Goal: Task Accomplishment & Management: Manage account settings

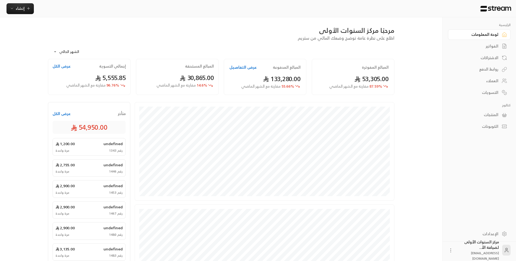
click at [492, 44] on div "الفواتير" at bounding box center [477, 45] width 44 height 5
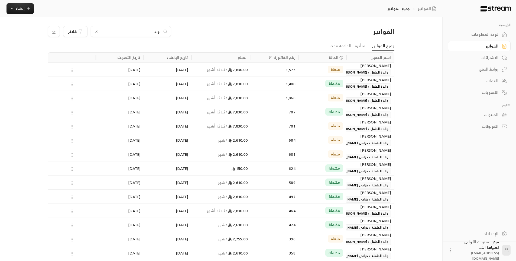
click at [160, 32] on input "يزيد" at bounding box center [131, 31] width 60 height 6
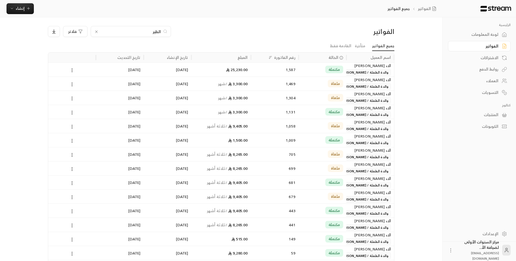
type input "الطير"
click at [287, 71] on div "1,587" at bounding box center [274, 70] width 41 height 14
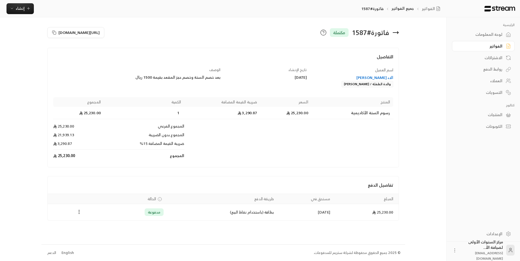
click at [399, 32] on icon at bounding box center [396, 32] width 7 height 7
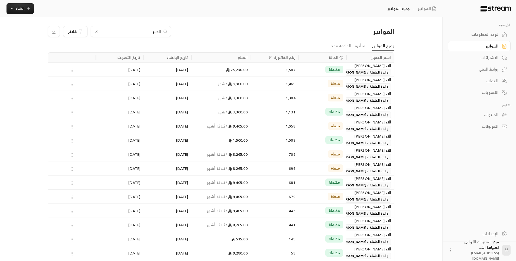
click at [154, 30] on input "الطير" at bounding box center [131, 31] width 60 height 6
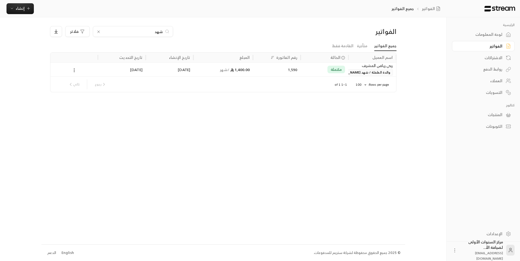
type input "شهد"
click at [230, 66] on div "1,400.00 / شهر" at bounding box center [223, 70] width 53 height 14
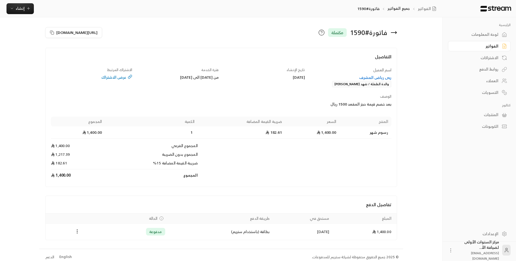
click at [465, 46] on div "الفواتير" at bounding box center [477, 45] width 44 height 5
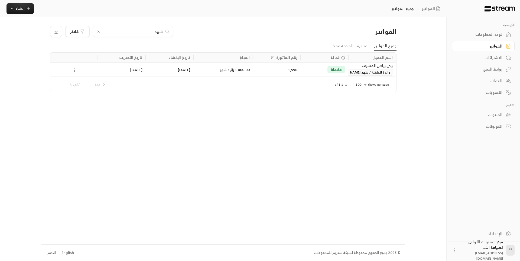
click at [158, 32] on input "شهد" at bounding box center [133, 31] width 60 height 6
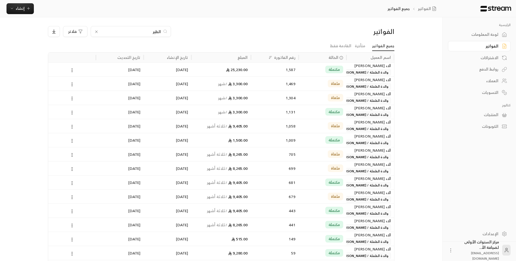
type input "الطير"
click at [321, 68] on div "مكتملة" at bounding box center [322, 70] width 41 height 14
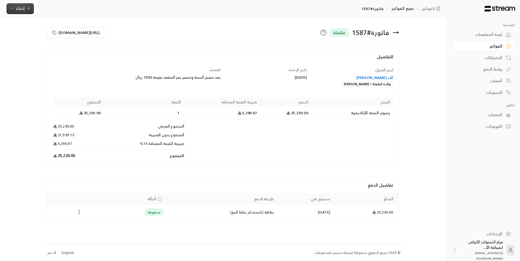
click at [17, 5] on button "إنشاء" at bounding box center [20, 8] width 27 height 11
click at [62, 51] on div "أتمتة الفواتير المتكررة للفواتير المستمرة." at bounding box center [47, 52] width 68 height 5
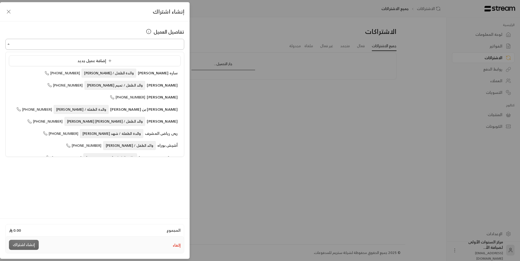
click at [129, 44] on input "اختر العميل" at bounding box center [94, 44] width 179 height 9
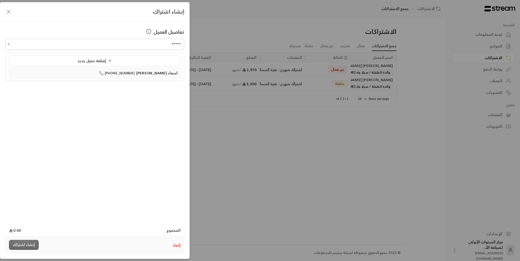
click at [131, 76] on span "[PHONE_NUMBER]" at bounding box center [117, 73] width 36 height 6
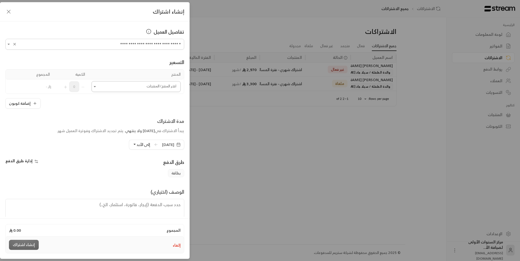
type input "**********"
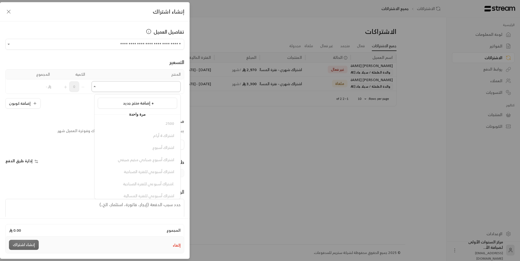
click at [140, 89] on input "اختر العميل" at bounding box center [136, 86] width 89 height 9
click at [145, 178] on span "اشتراك سنة /مسائي" at bounding box center [157, 179] width 34 height 7
type input "***"
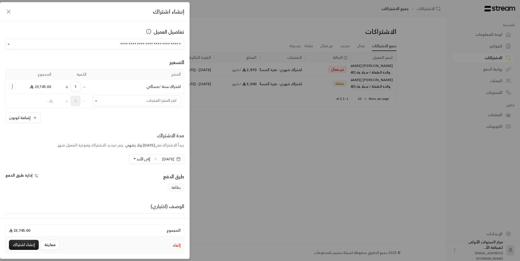
click at [15, 87] on icon "Selected Products" at bounding box center [12, 86] width 5 height 5
click at [19, 105] on link "إزالة المنتج" at bounding box center [30, 109] width 34 height 9
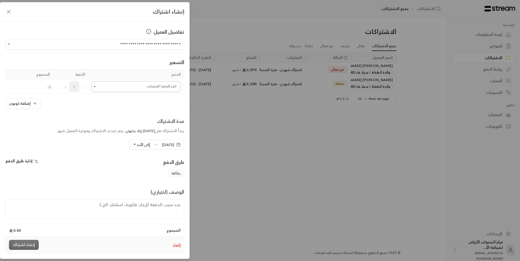
click at [118, 89] on input "اختر العميل" at bounding box center [136, 86] width 89 height 9
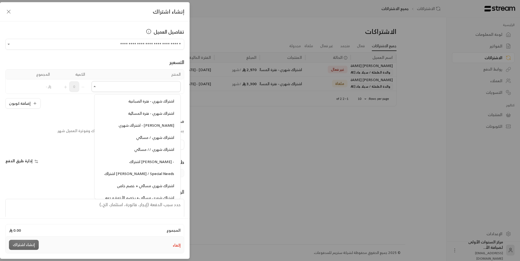
scroll to position [747, 0]
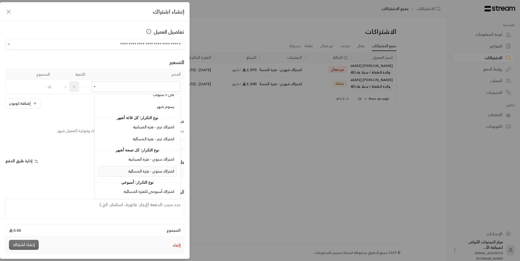
click at [144, 170] on span "اشتراك سنوي - فترة المسائية" at bounding box center [151, 170] width 46 height 7
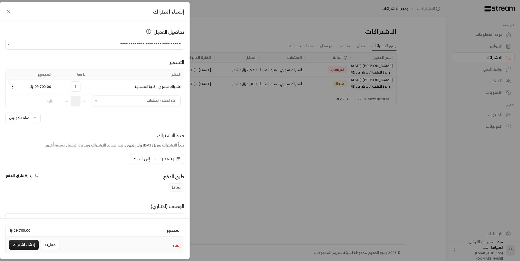
click at [13, 85] on circle "Selected Products" at bounding box center [12, 85] width 1 height 1
click at [25, 99] on link "إضافة كوبون" at bounding box center [30, 99] width 34 height 9
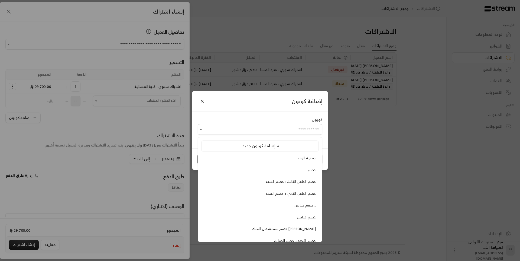
click at [266, 132] on input "اختر العميل" at bounding box center [260, 129] width 125 height 9
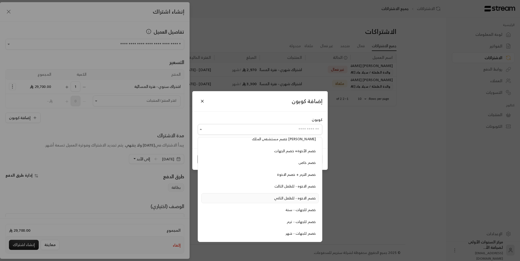
scroll to position [112, 0]
click at [289, 222] on div "خصم اشتراك سنة" at bounding box center [260, 222] width 112 height 5
type input "**********"
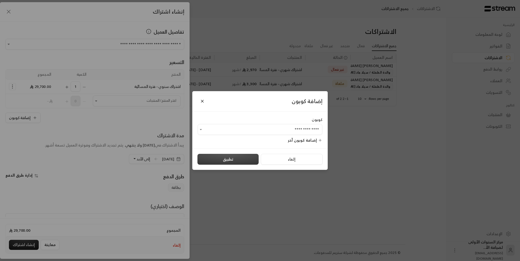
click at [240, 160] on button "تطبيق" at bounding box center [228, 159] width 61 height 11
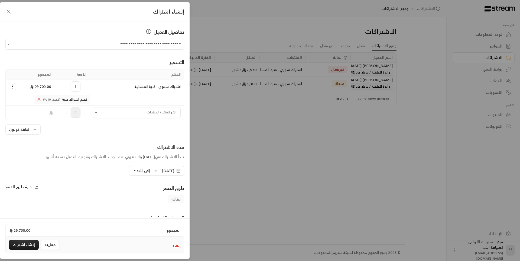
click at [162, 169] on span "[DATE]" at bounding box center [168, 170] width 12 height 5
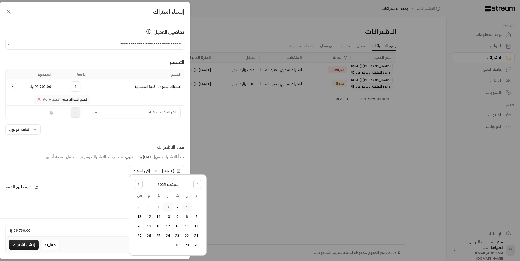
click at [187, 207] on button "1" at bounding box center [187, 206] width 9 height 9
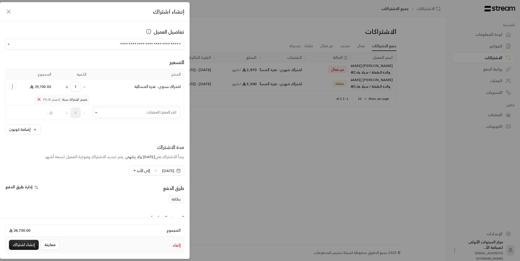
click at [137, 172] on span "إلى الأبد" at bounding box center [144, 170] width 14 height 7
click at [178, 246] on button "إلغاء" at bounding box center [177, 244] width 8 height 5
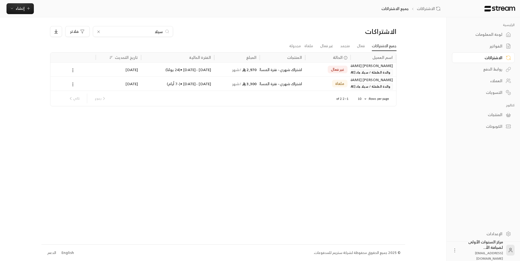
click at [158, 33] on input "سيلا" at bounding box center [133, 31] width 60 height 6
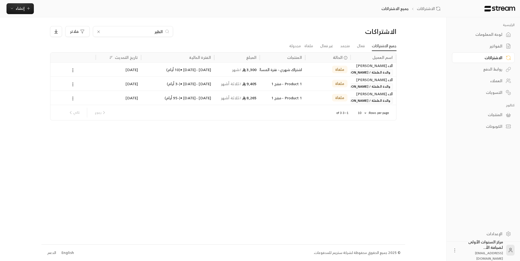
type input "الطير"
click at [390, 48] on link "جميع الاشتراكات" at bounding box center [384, 46] width 25 height 10
click at [484, 44] on div "الفواتير" at bounding box center [481, 45] width 44 height 5
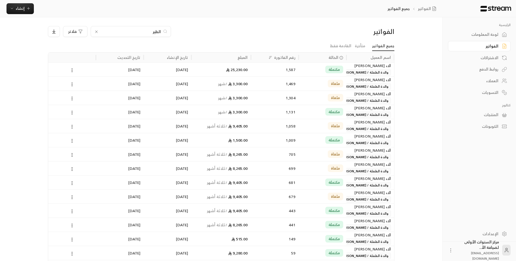
click at [305, 72] on div "مكتملة" at bounding box center [322, 70] width 41 height 14
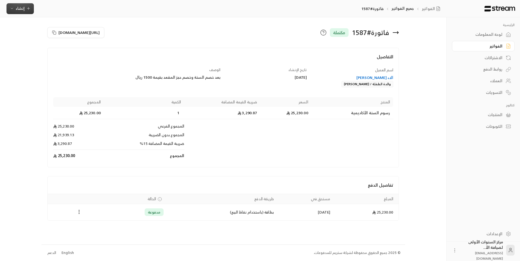
click at [21, 5] on span "إنشاء" at bounding box center [20, 8] width 9 height 7
click at [66, 49] on div "اشتراك" at bounding box center [47, 47] width 68 height 7
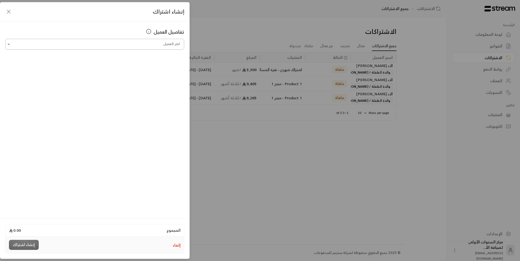
click at [96, 45] on input "اختر العميل" at bounding box center [94, 44] width 179 height 9
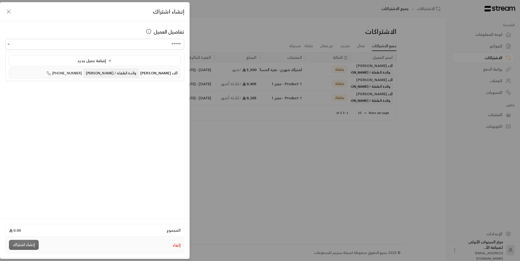
click at [98, 69] on span "والدة الطفلة / [PERSON_NAME]" at bounding box center [110, 73] width 55 height 9
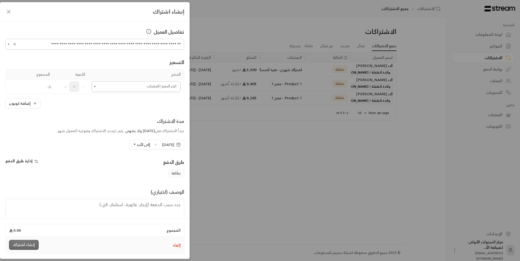
type input "**********"
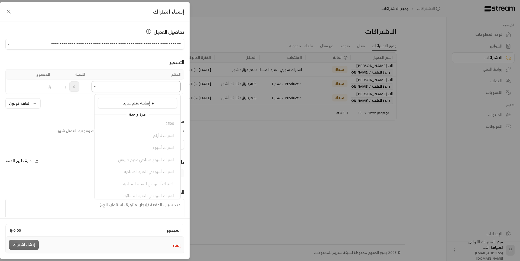
click at [102, 85] on input "اختر العميل" at bounding box center [136, 86] width 89 height 9
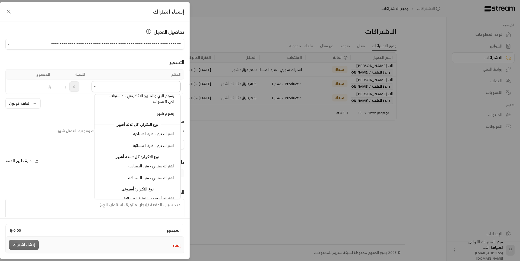
scroll to position [747, 0]
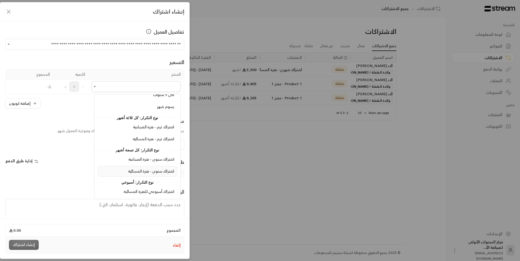
click at [150, 174] on span "اشتراك سنوي - فترة المسائية" at bounding box center [151, 170] width 46 height 7
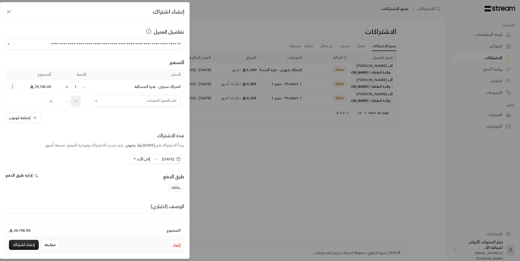
click at [163, 160] on span "[DATE]" at bounding box center [168, 158] width 12 height 5
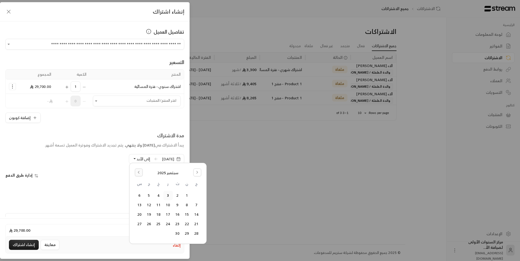
click at [139, 171] on icon "Go to the Previous Month" at bounding box center [139, 172] width 4 height 4
click at [198, 241] on button "31" at bounding box center [196, 242] width 9 height 9
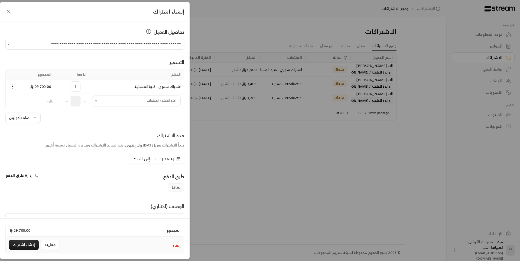
click at [133, 159] on button "إلى الأبد" at bounding box center [142, 158] width 18 height 9
click at [176, 247] on button "إلغاء" at bounding box center [177, 244] width 8 height 5
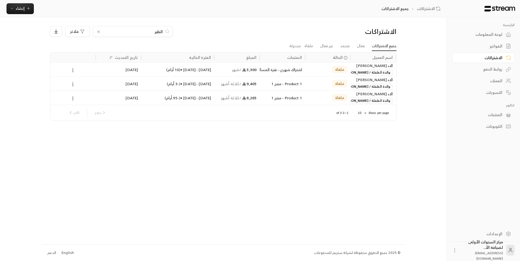
click at [486, 35] on div "لوحة المعلومات" at bounding box center [481, 34] width 44 height 5
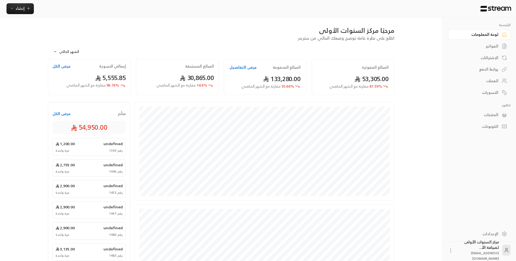
click at [485, 47] on div "الفواتير" at bounding box center [477, 45] width 44 height 5
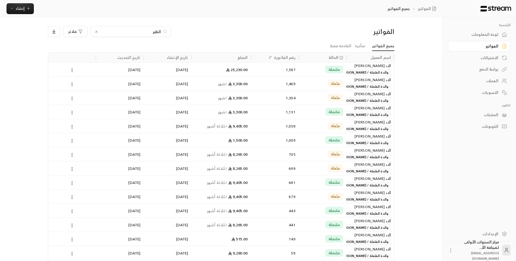
click at [156, 30] on input "الطير" at bounding box center [131, 31] width 60 height 6
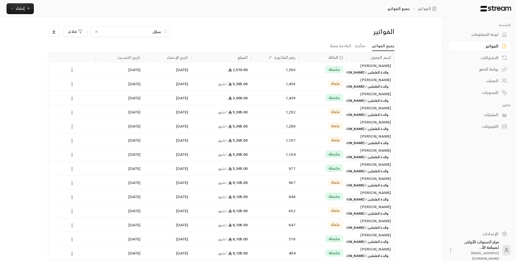
type input "سكل"
click at [321, 72] on div "مكتملة" at bounding box center [322, 70] width 41 height 14
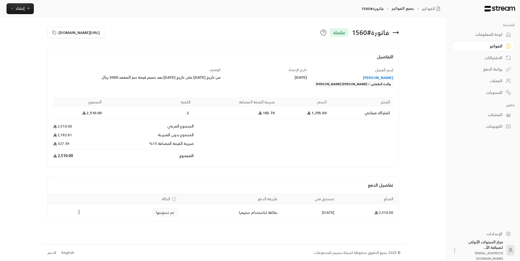
click at [397, 31] on icon at bounding box center [396, 32] width 7 height 7
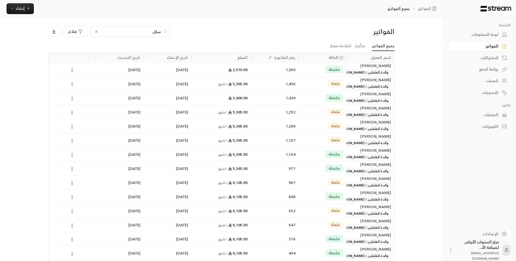
click at [157, 31] on input "سكل" at bounding box center [131, 31] width 60 height 6
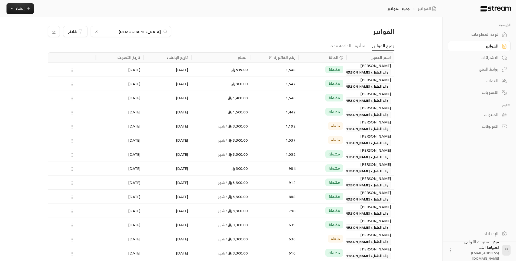
type input "[DEMOGRAPHIC_DATA]"
click at [296, 98] on div "1,546" at bounding box center [275, 98] width 48 height 14
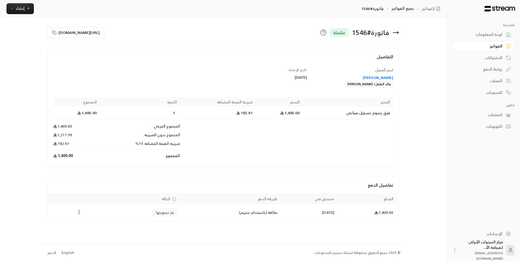
click at [396, 32] on icon at bounding box center [396, 32] width 7 height 7
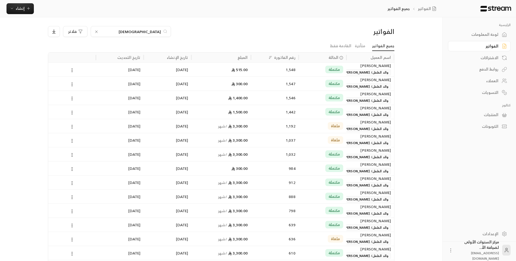
click at [159, 33] on input "[DEMOGRAPHIC_DATA]" at bounding box center [131, 31] width 60 height 6
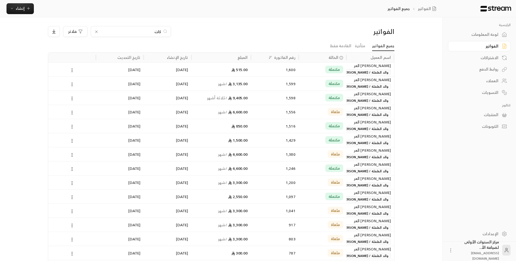
type input "كات"
click at [256, 98] on div "1,598" at bounding box center [274, 98] width 41 height 14
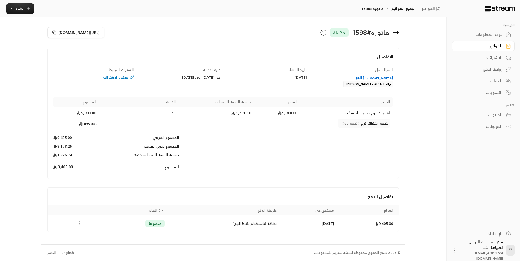
click at [396, 34] on icon at bounding box center [396, 32] width 7 height 7
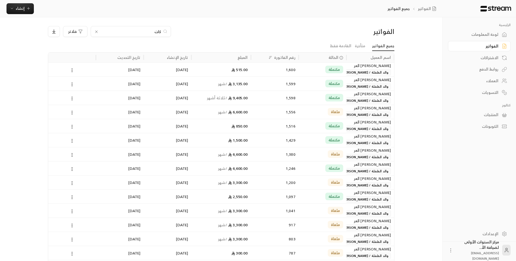
click at [257, 86] on div "1,599" at bounding box center [274, 84] width 41 height 14
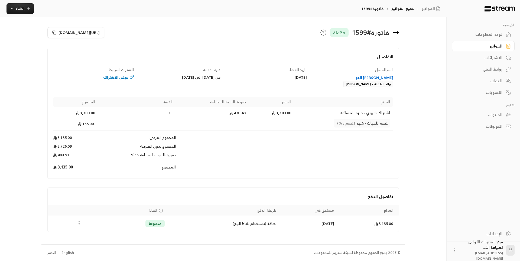
click at [396, 34] on icon at bounding box center [396, 32] width 7 height 7
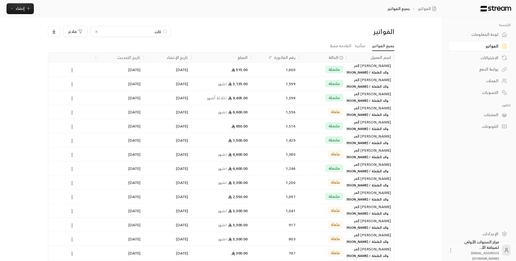
click at [157, 30] on input "كات" at bounding box center [131, 31] width 60 height 6
click at [156, 32] on input "كات" at bounding box center [131, 31] width 60 height 6
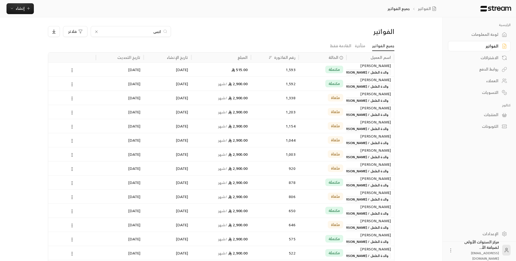
click at [159, 32] on input "انس" at bounding box center [131, 31] width 60 height 6
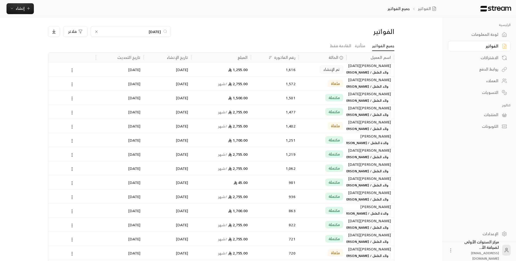
type input "[DATE]"
click at [293, 70] on div "1,616" at bounding box center [274, 70] width 41 height 14
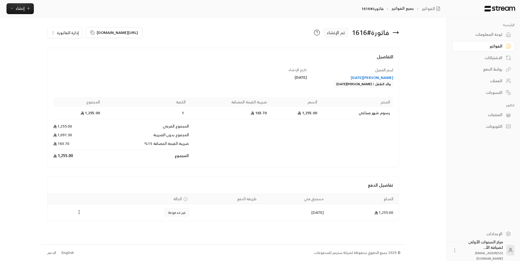
click at [255, 82] on div "تاريخ الإنشاء [DATE]" at bounding box center [266, 77] width 86 height 20
